Goal: Transaction & Acquisition: Purchase product/service

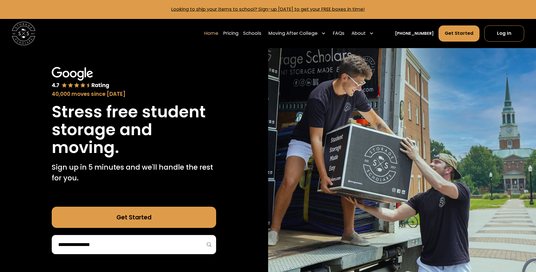
drag, startPoint x: 0, startPoint y: 0, endPoint x: 130, endPoint y: 215, distance: 250.9
click at [130, 215] on link "Get Started" at bounding box center [134, 217] width 164 height 21
click at [237, 32] on link "Pricing" at bounding box center [230, 33] width 15 height 16
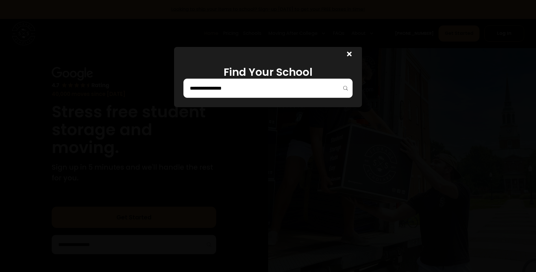
click at [205, 91] on input "search" at bounding box center [267, 88] width 157 height 10
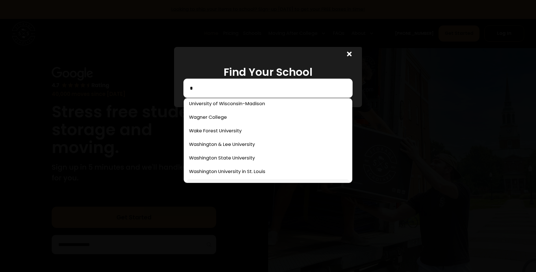
scroll to position [311, 0]
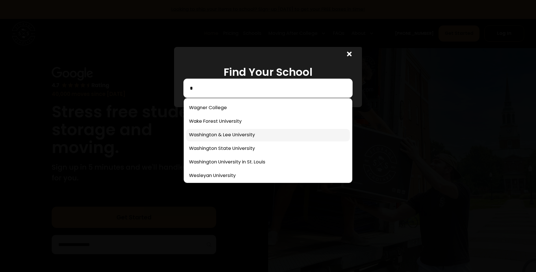
type input "*"
click at [217, 134] on link at bounding box center [268, 135] width 164 height 12
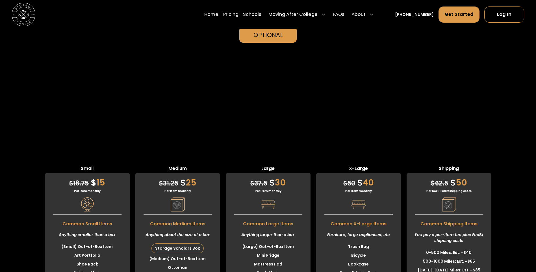
scroll to position [1483, 0]
click at [461, 14] on link "Get Started" at bounding box center [459, 15] width 41 height 16
